Goal: Task Accomplishment & Management: Manage account settings

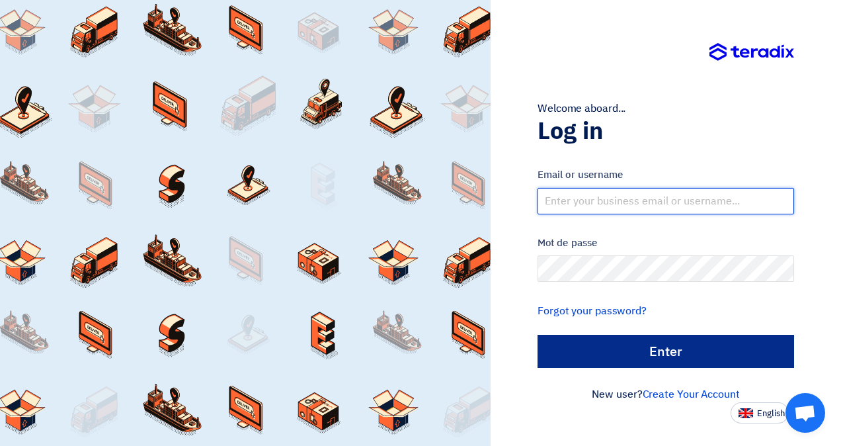
type input "[EMAIL_ADDRESS][DOMAIN_NAME]"
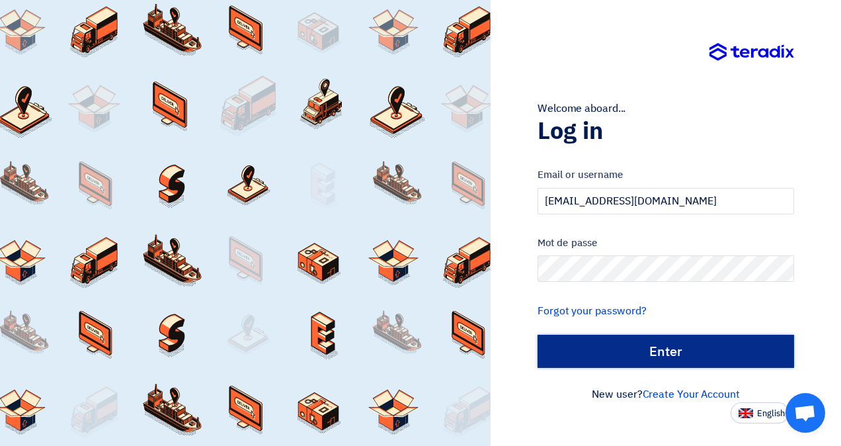
click at [682, 359] on input "الدخول" at bounding box center [665, 351] width 257 height 33
type input "Sign in"
